Goal: Task Accomplishment & Management: Use online tool/utility

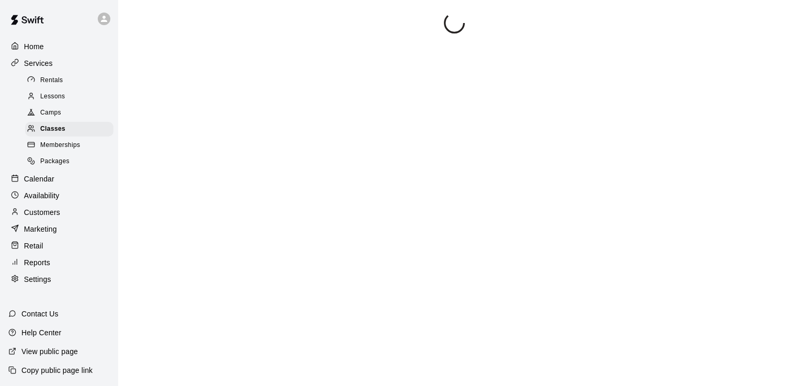
click at [379, 156] on div at bounding box center [454, 206] width 649 height 386
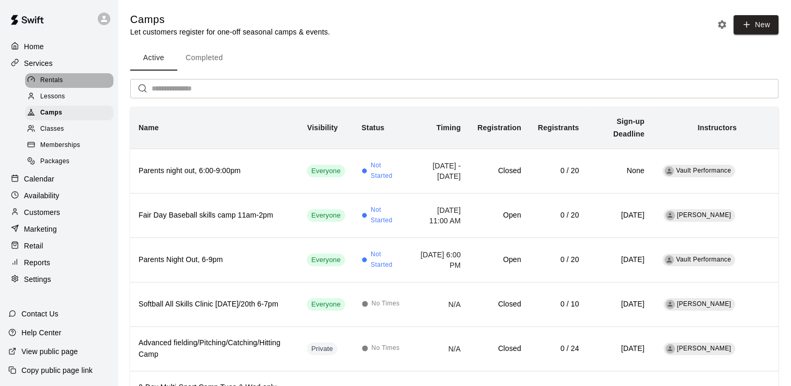
click at [53, 79] on span "Rentals" at bounding box center [51, 80] width 23 height 10
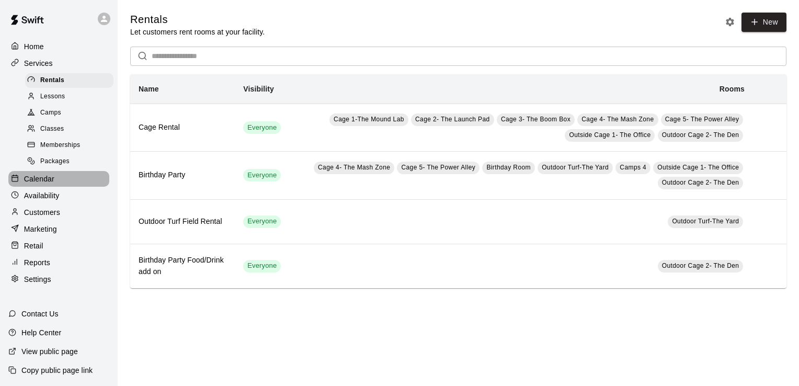
click at [33, 184] on p "Calendar" at bounding box center [39, 179] width 30 height 10
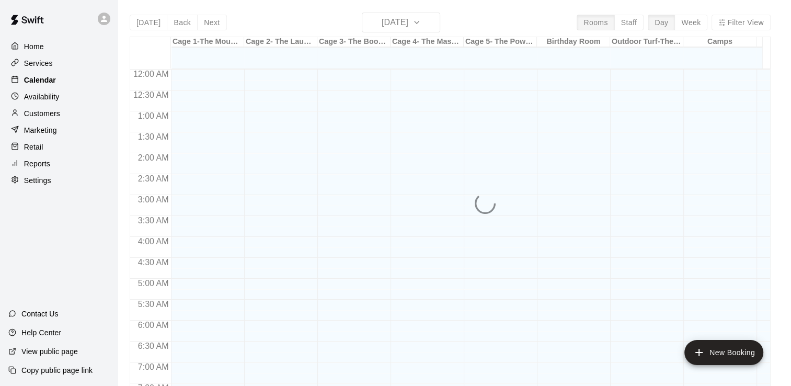
scroll to position [607, 0]
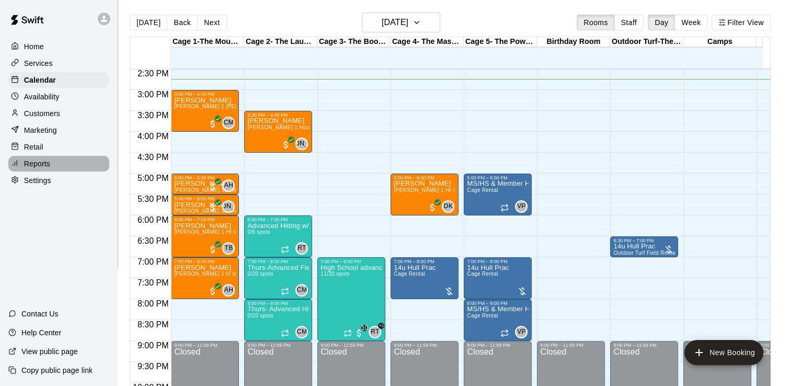
click at [34, 169] on p "Reports" at bounding box center [37, 163] width 26 height 10
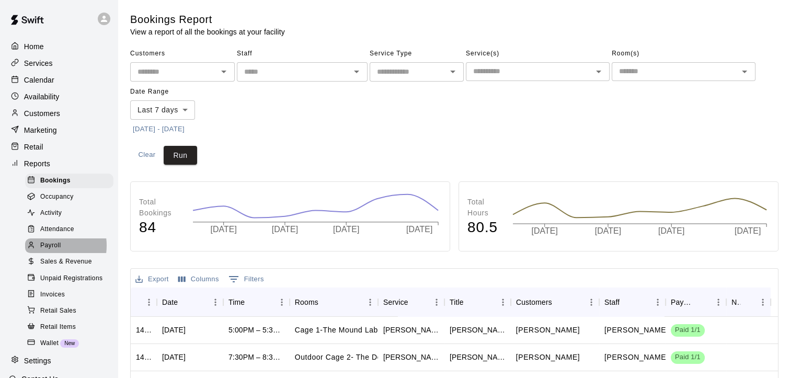
click at [50, 251] on span "Payroll" at bounding box center [50, 246] width 20 height 10
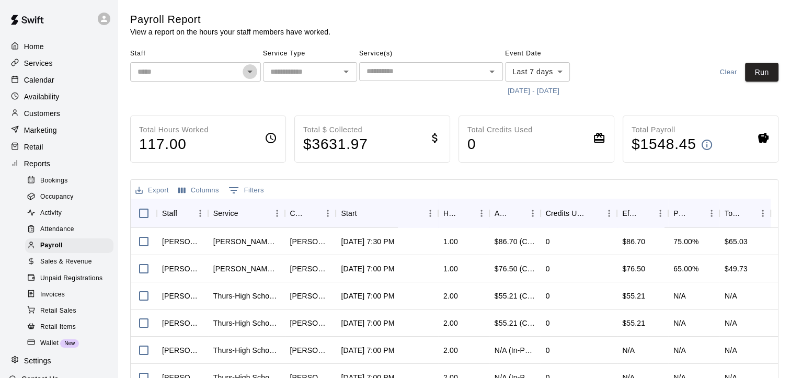
click at [248, 66] on icon "Open" at bounding box center [250, 71] width 13 height 13
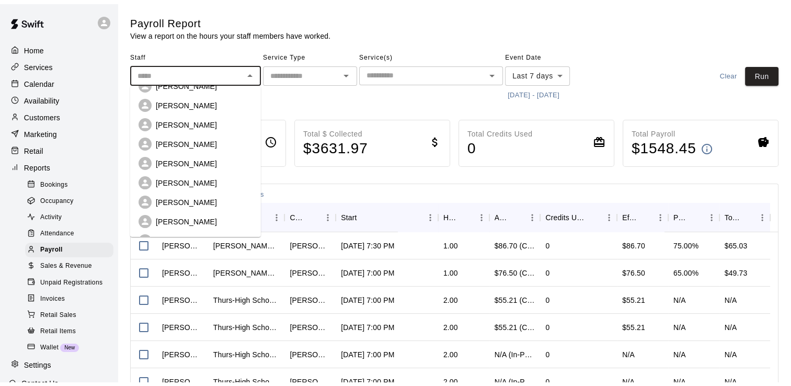
scroll to position [40, 0]
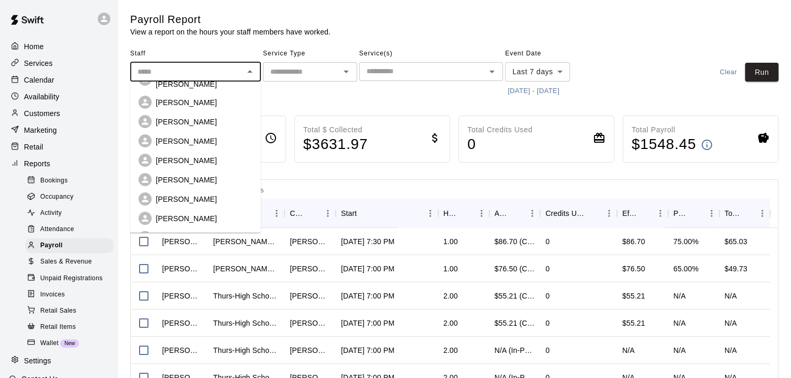
click at [183, 175] on p "Andy Schmid" at bounding box center [186, 180] width 61 height 10
type input "**********"
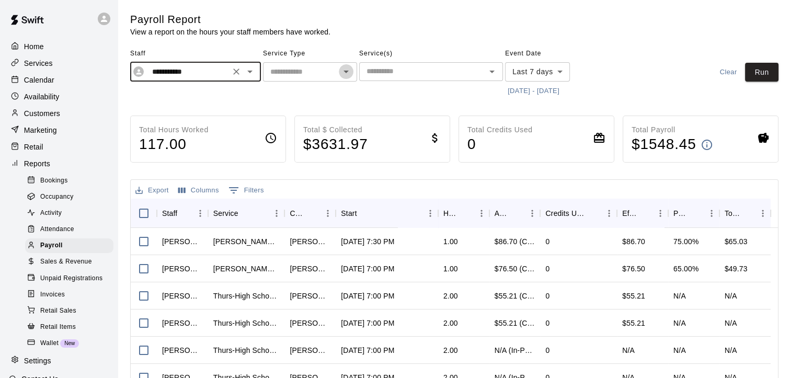
click at [343, 75] on icon "Open" at bounding box center [346, 71] width 13 height 13
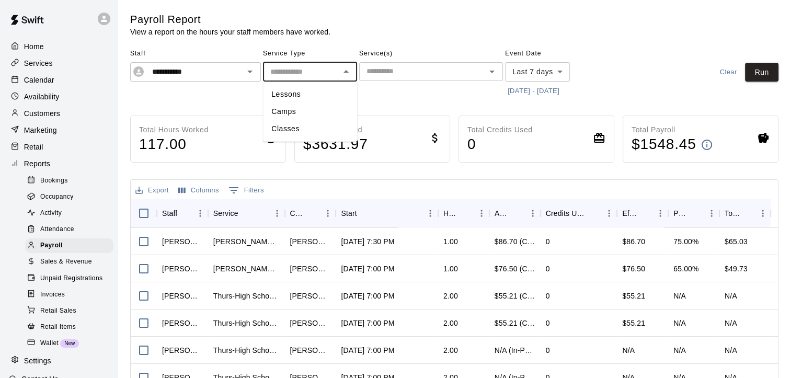
click at [291, 97] on li "Lessons" at bounding box center [310, 94] width 94 height 17
type input "*******"
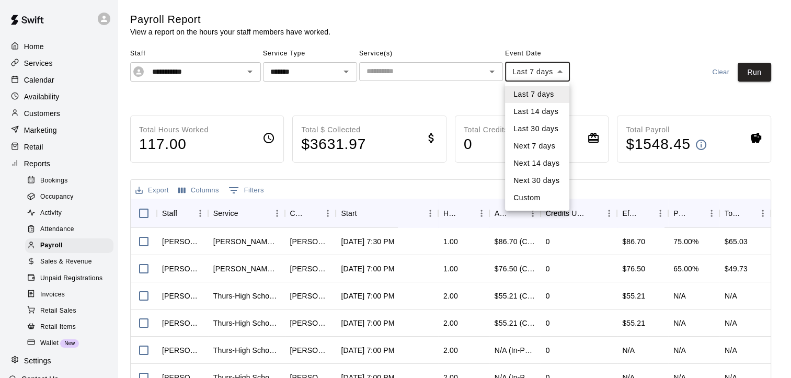
click at [557, 67] on body "**********" at bounding box center [395, 275] width 791 height 550
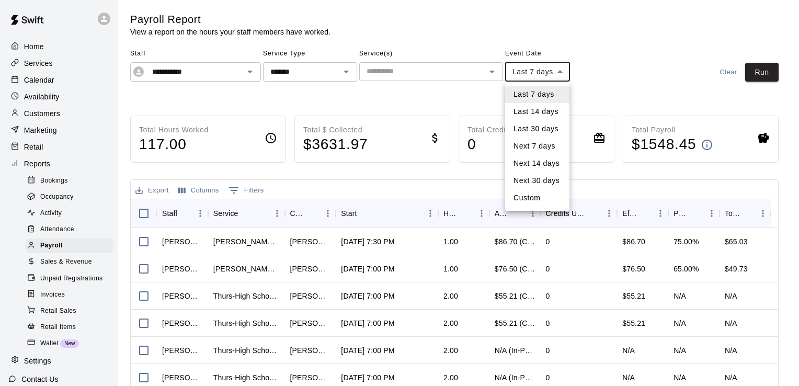
click at [580, 74] on div at bounding box center [399, 193] width 799 height 386
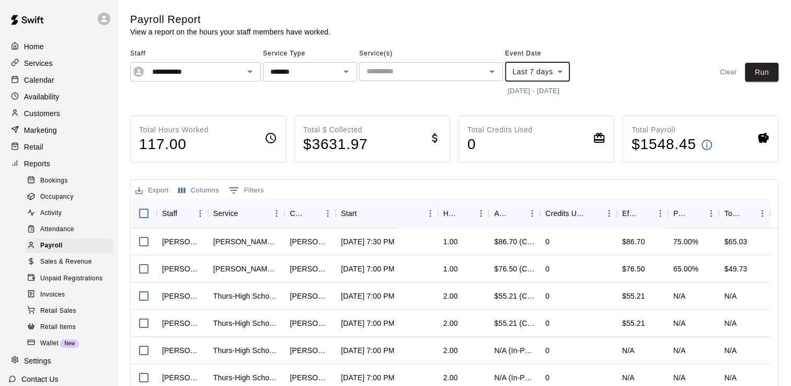
click at [557, 92] on button "9/4/2025 - 9/11/2025" at bounding box center [533, 91] width 57 height 16
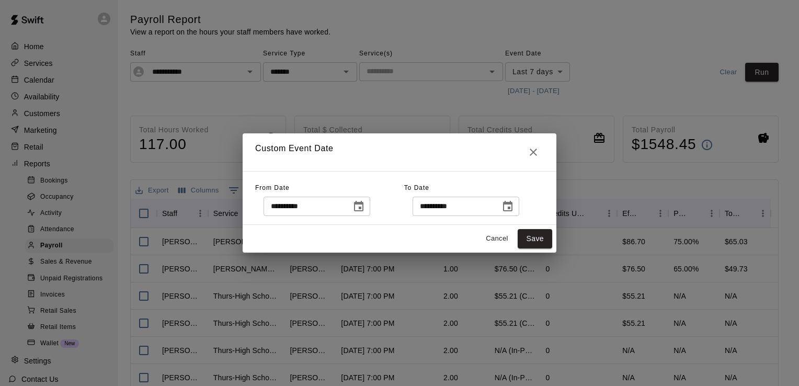
click at [364, 203] on icon "Choose date, selected date is Sep 4, 2025" at bounding box center [358, 206] width 9 height 10
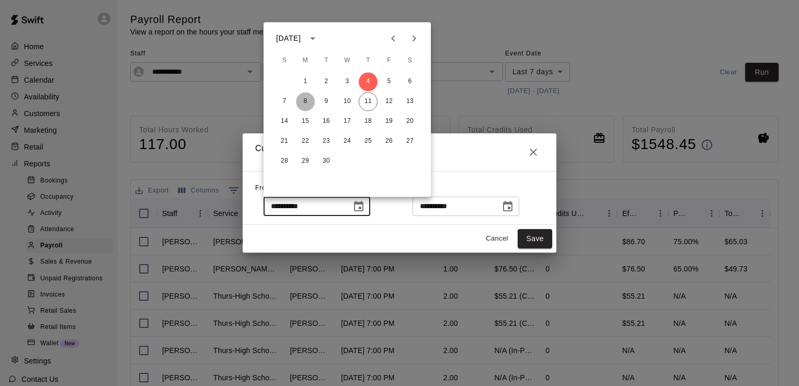
click at [305, 100] on button "8" at bounding box center [305, 101] width 19 height 19
type input "**********"
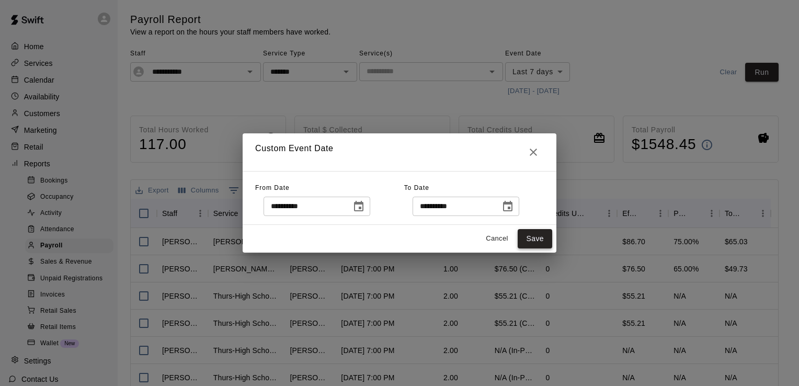
click at [527, 237] on button "Save" at bounding box center [535, 238] width 35 height 19
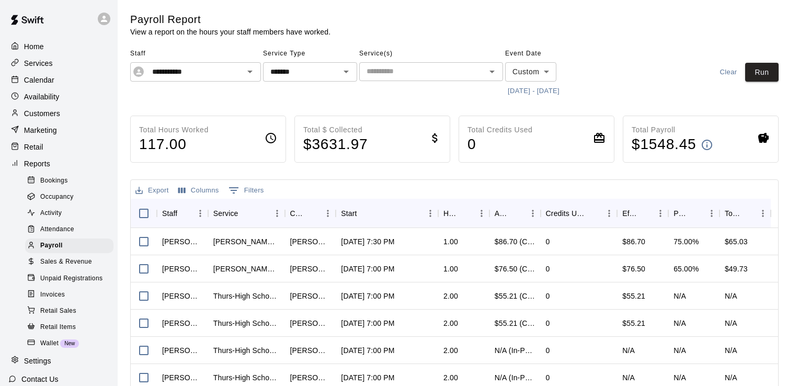
type input "******"
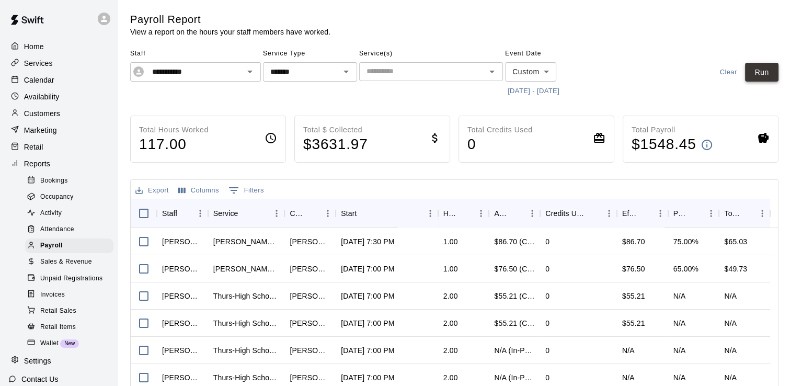
click at [756, 76] on button "Run" at bounding box center [761, 72] width 33 height 19
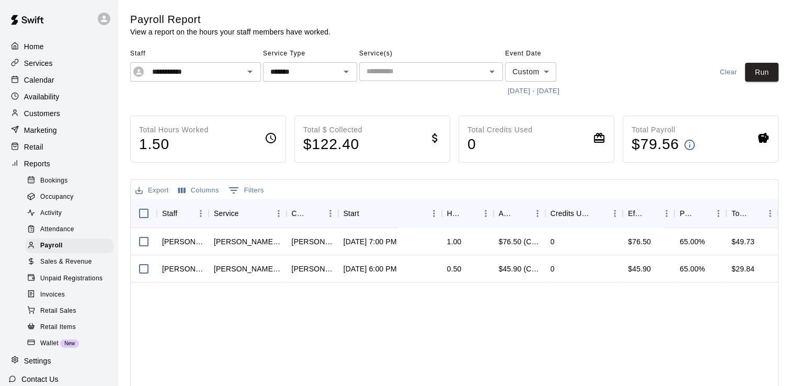
click at [40, 45] on p "Home" at bounding box center [34, 46] width 20 height 10
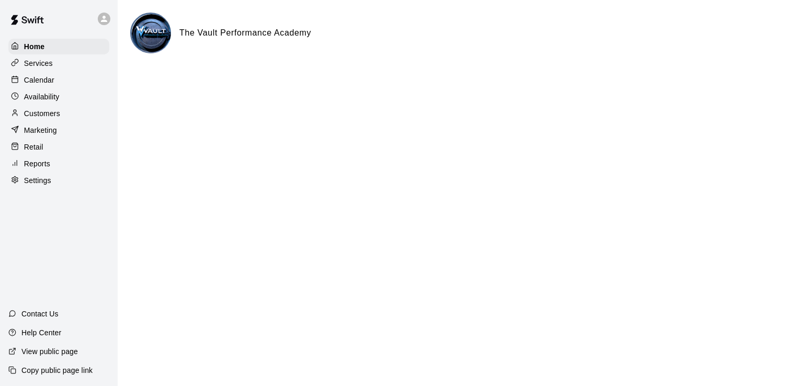
click at [49, 60] on p "Services" at bounding box center [38, 63] width 29 height 10
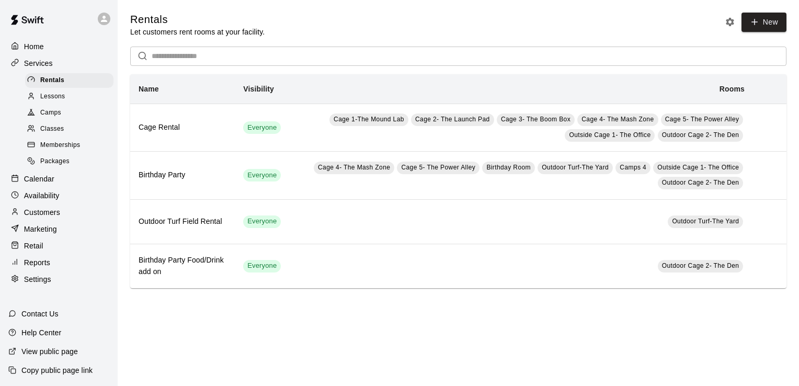
click at [41, 184] on p "Calendar" at bounding box center [39, 179] width 30 height 10
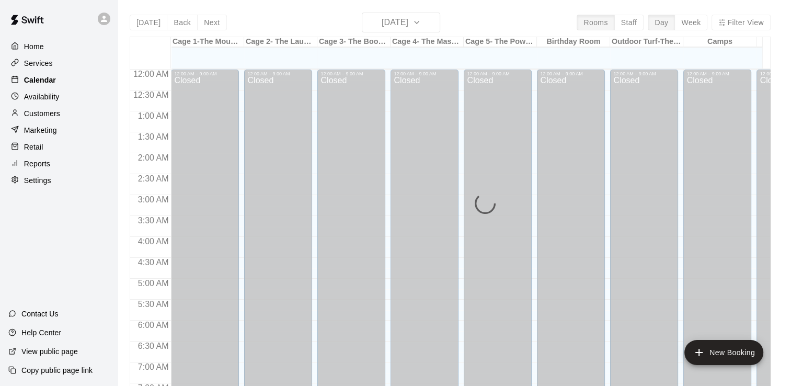
scroll to position [623, 0]
